Goal: Navigation & Orientation: Find specific page/section

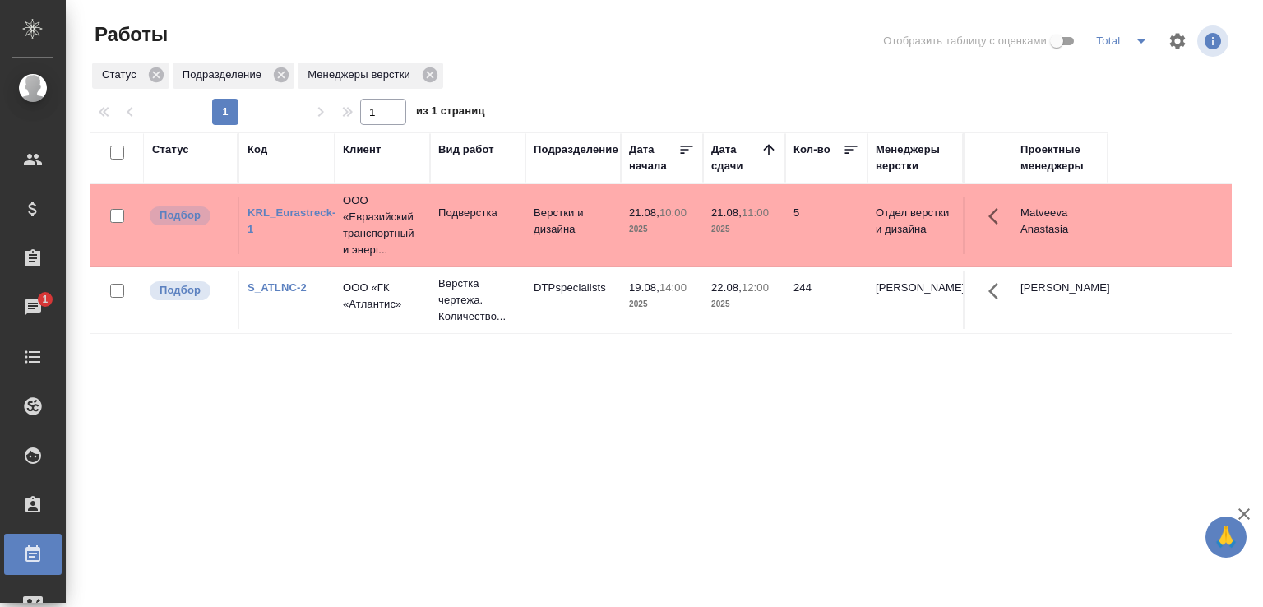
scroll to position [127, 0]
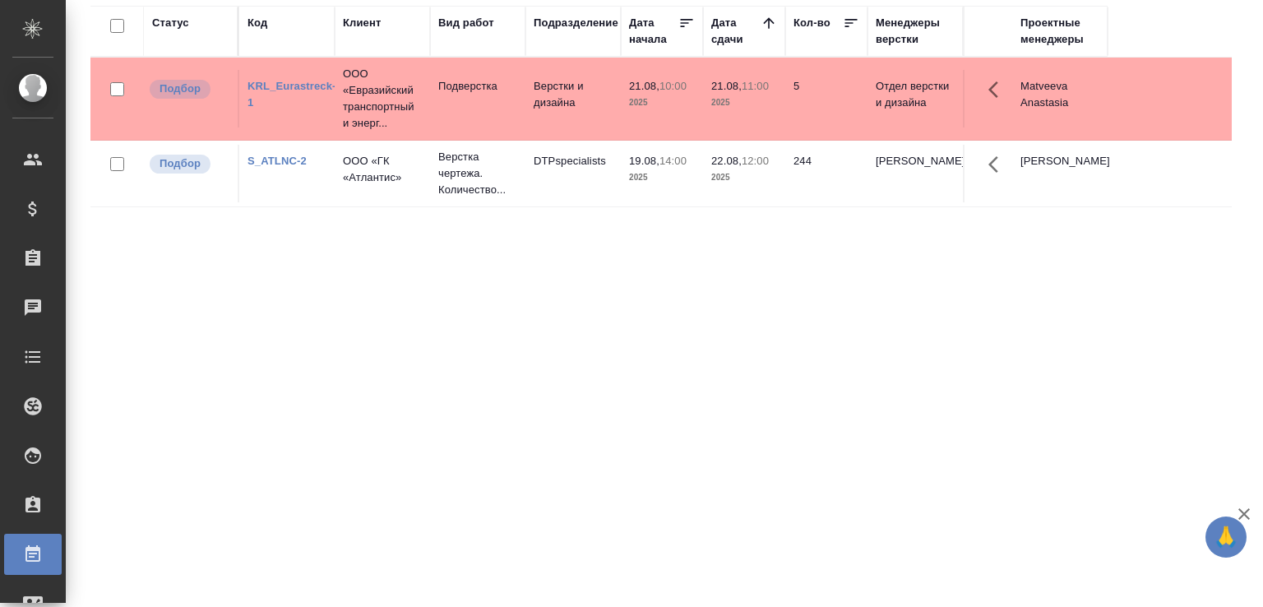
click at [551, 392] on div "Статус Код Клиент Вид работ Подразделение Дата начала Дата сдачи Кол-во Менедже…" at bounding box center [660, 302] width 1141 height 592
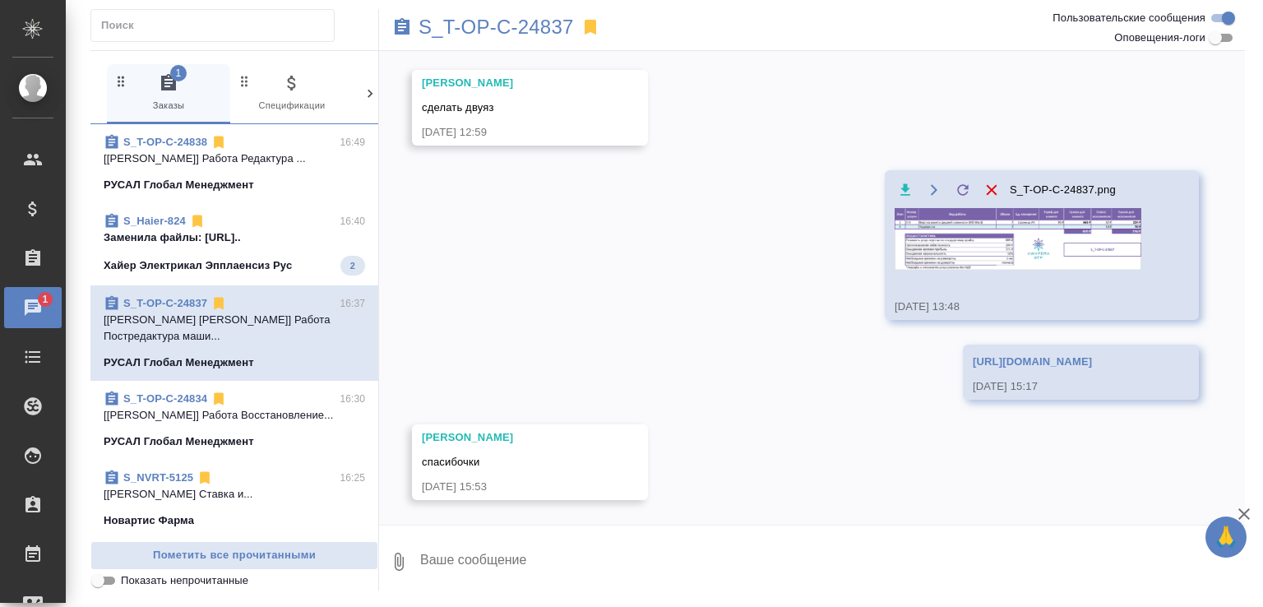
click at [263, 263] on p "Хайер Электрикал Эпплаенсиз Рус" at bounding box center [198, 265] width 188 height 16
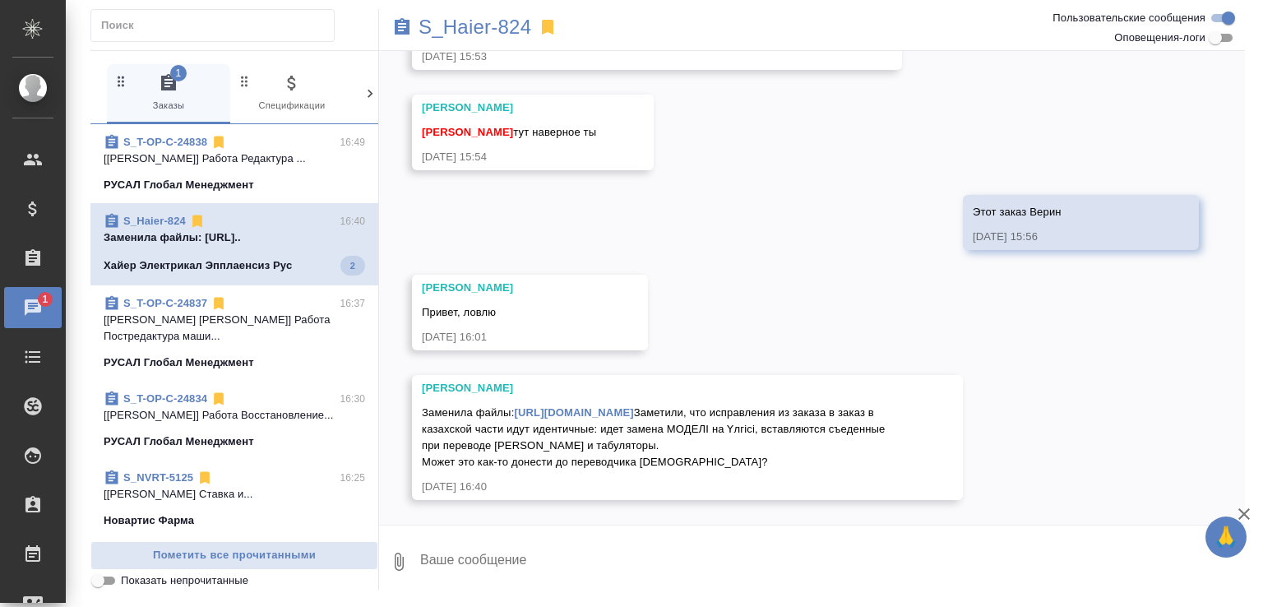
scroll to position [3099, 0]
